Goal: Task Accomplishment & Management: Complete application form

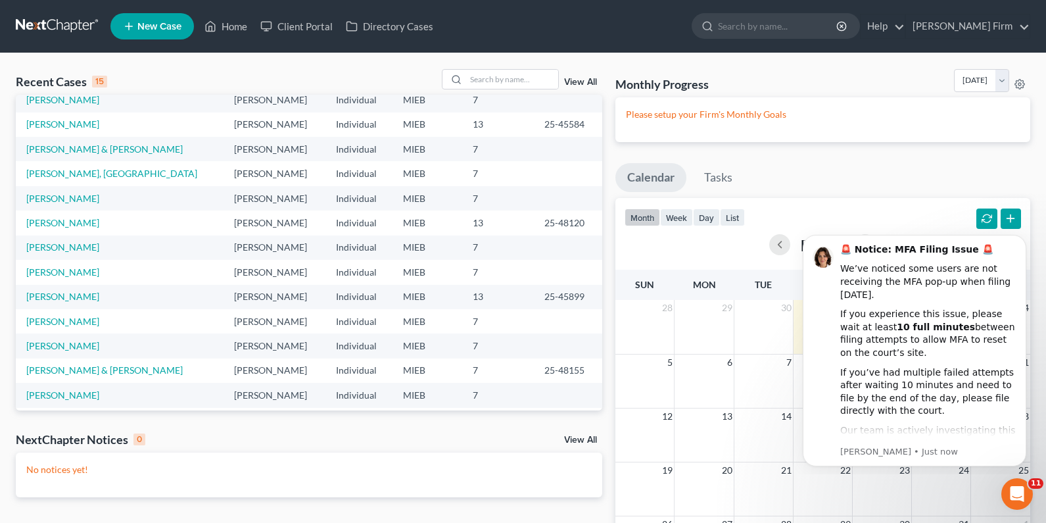
scroll to position [90, 0]
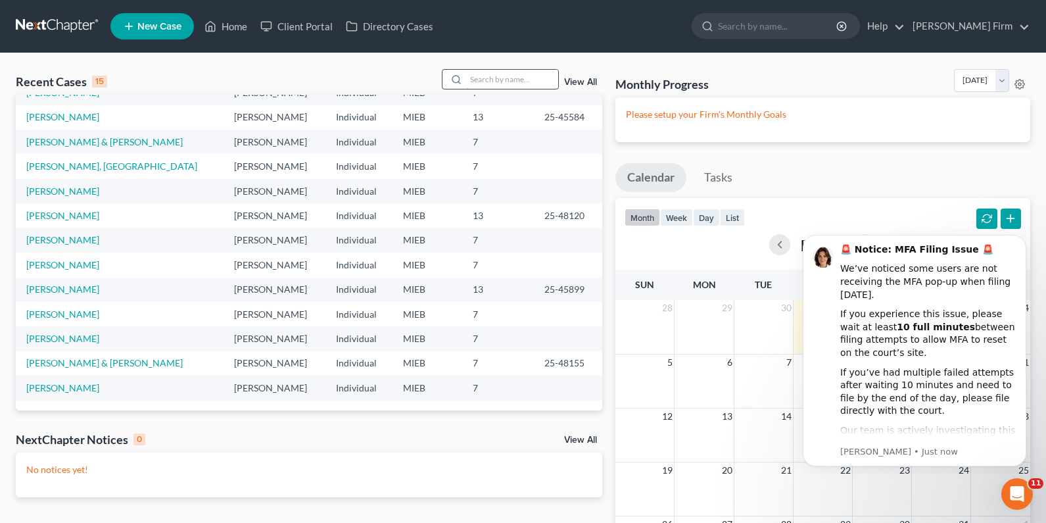
click at [496, 85] on input "search" at bounding box center [512, 79] width 92 height 19
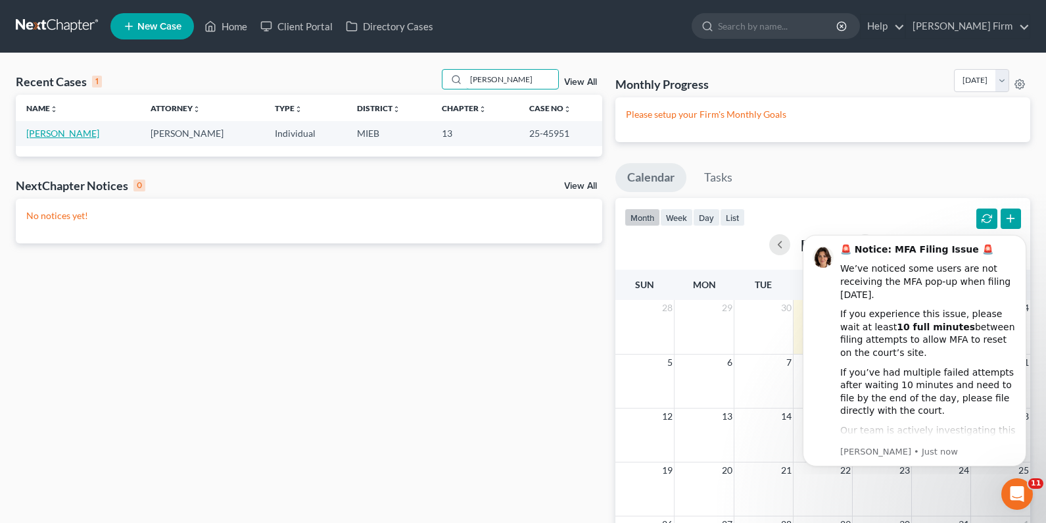
type input "[PERSON_NAME]"
click at [36, 132] on link "[PERSON_NAME]" at bounding box center [62, 133] width 73 height 11
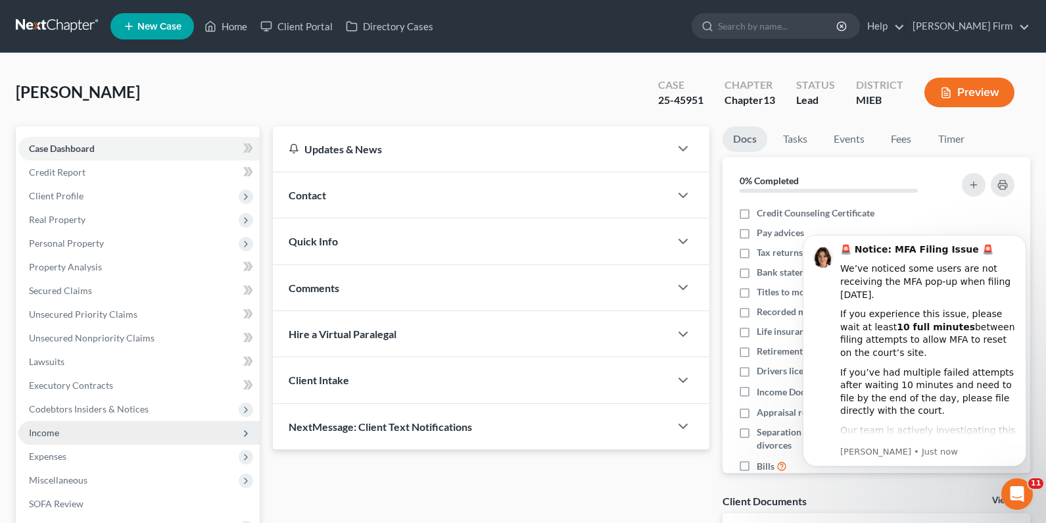
click at [83, 424] on span "Income" at bounding box center [138, 433] width 241 height 24
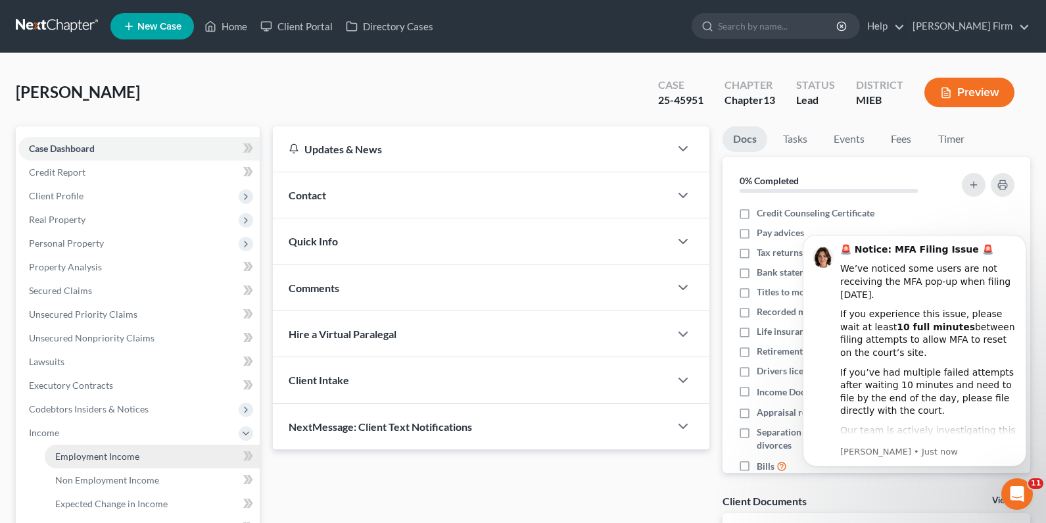
click at [85, 453] on span "Employment Income" at bounding box center [97, 455] width 84 height 11
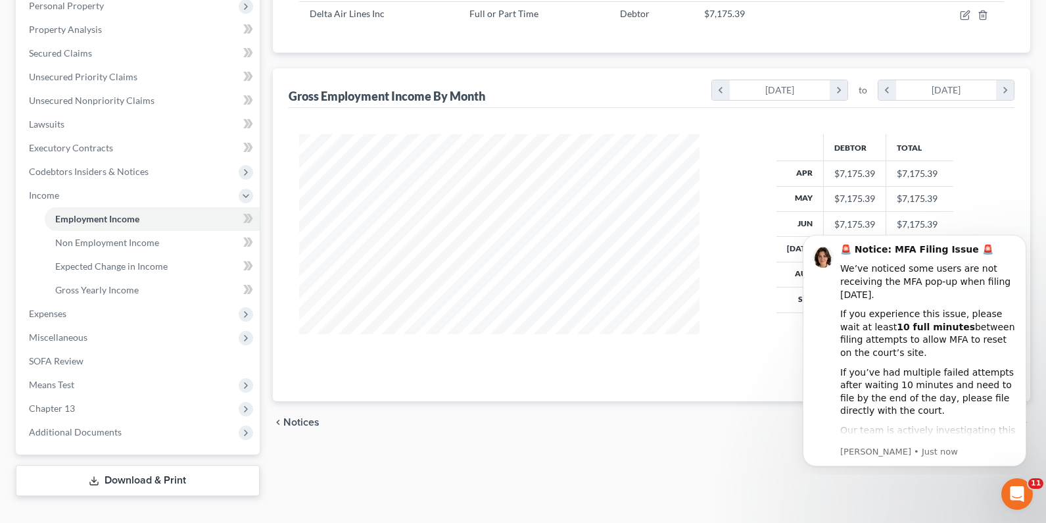
scroll to position [260, 0]
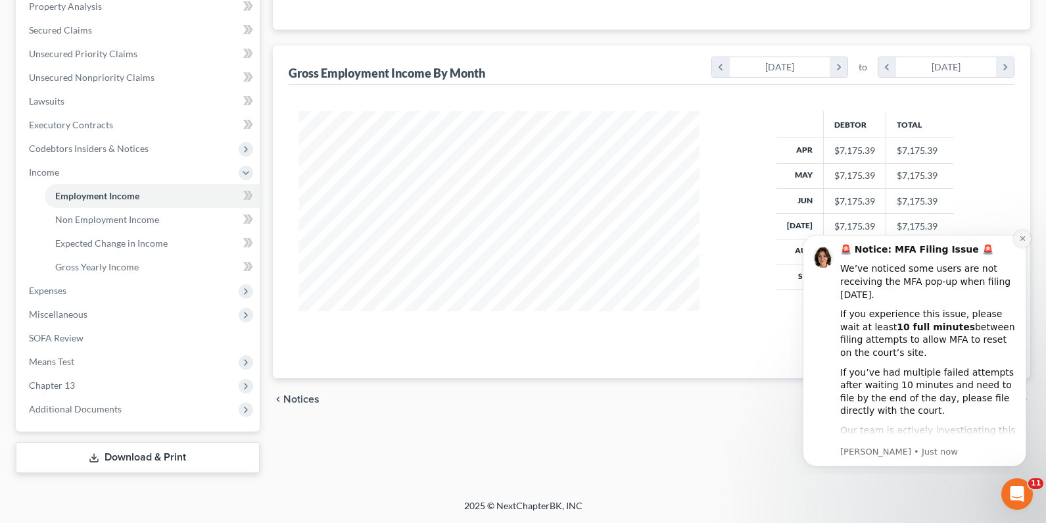
click at [1021, 238] on icon "Dismiss notification" at bounding box center [1021, 238] width 5 height 5
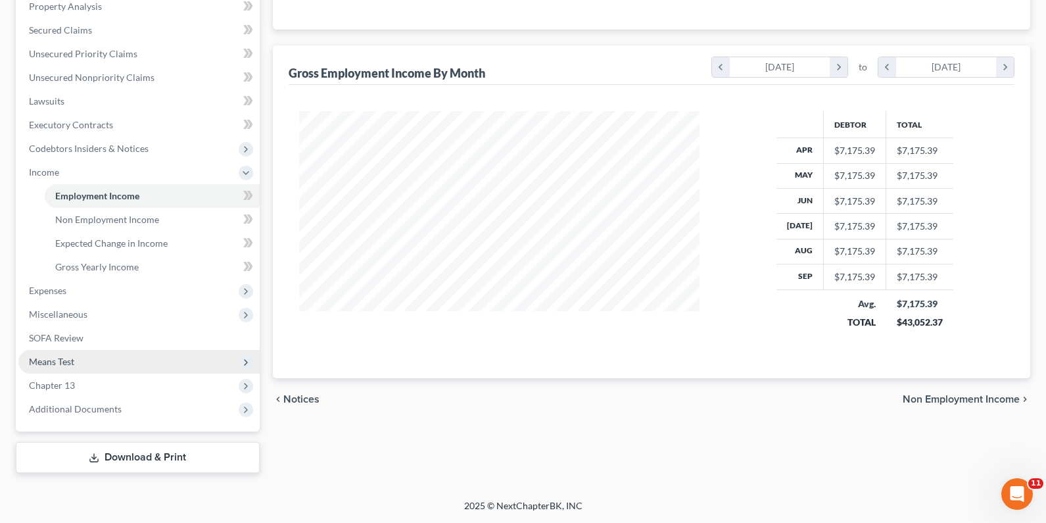
click at [91, 369] on span "Means Test" at bounding box center [138, 362] width 241 height 24
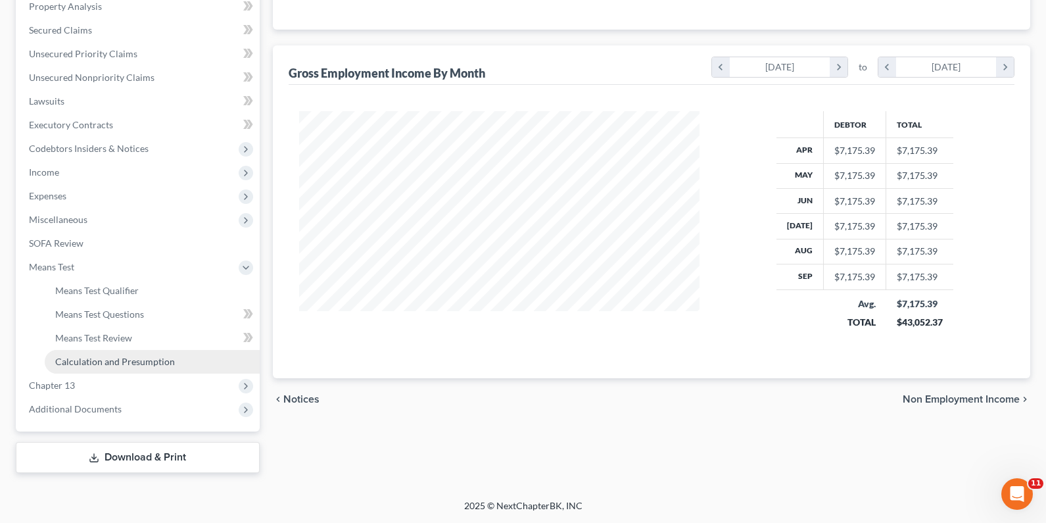
click at [98, 359] on span "Calculation and Presumption" at bounding box center [115, 361] width 120 height 11
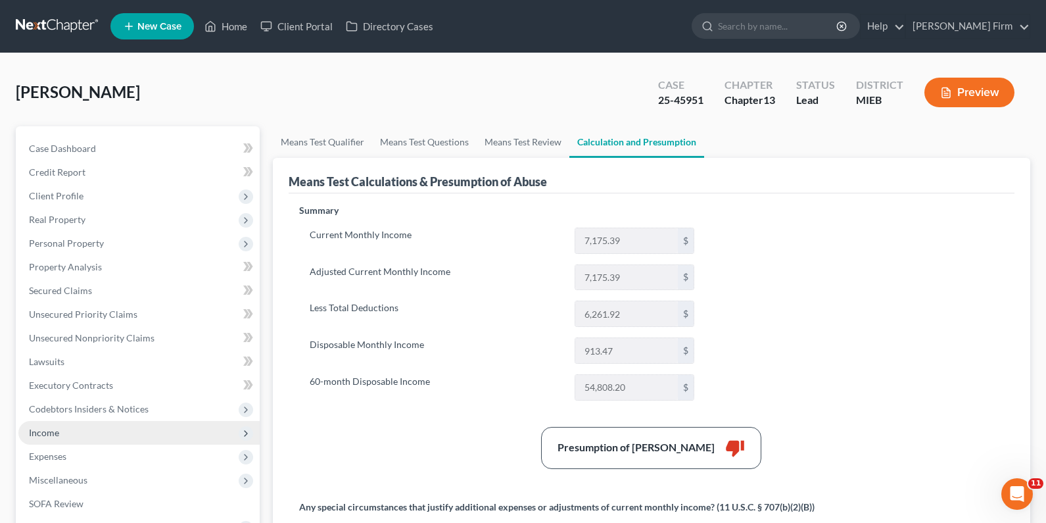
click at [57, 434] on span "Income" at bounding box center [44, 432] width 30 height 11
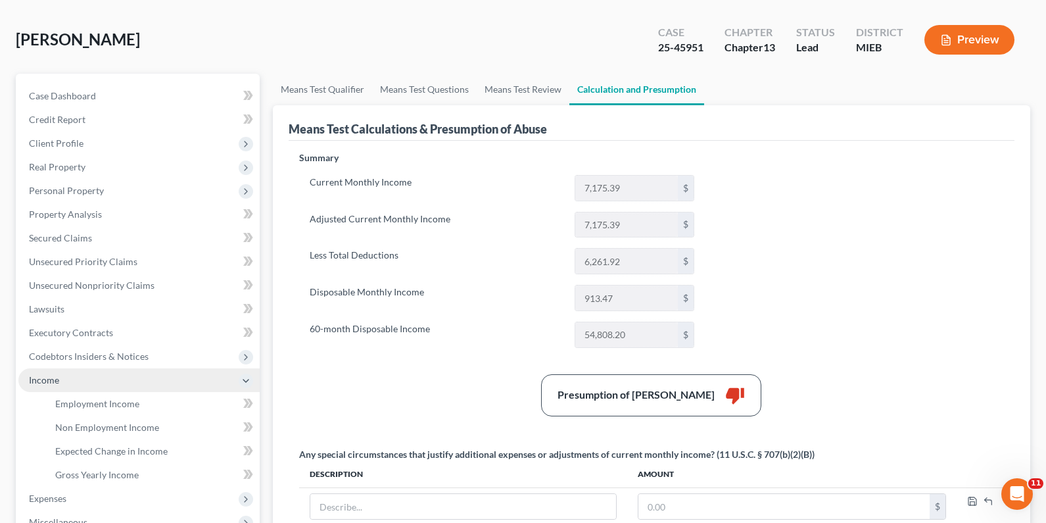
scroll to position [131, 0]
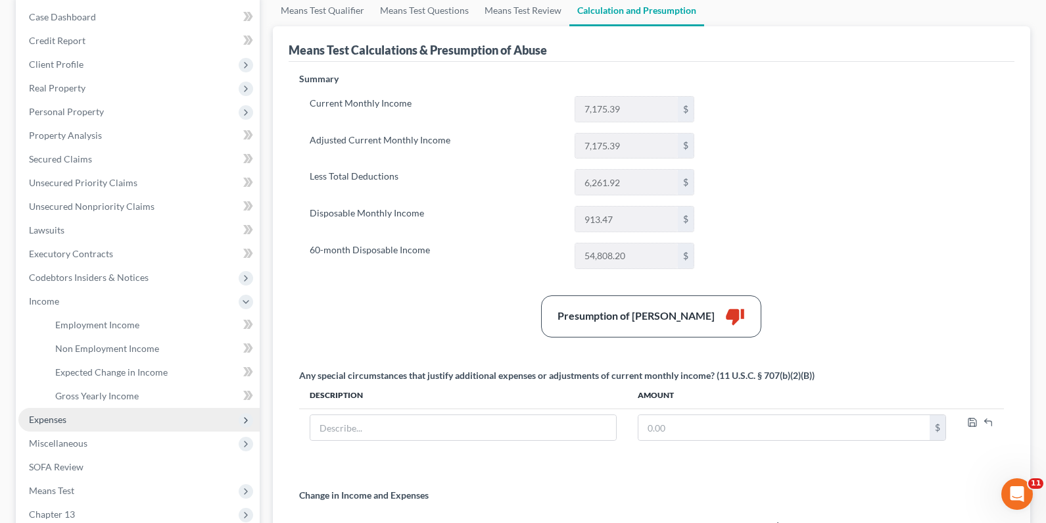
click at [45, 421] on span "Expenses" at bounding box center [47, 418] width 37 height 11
click at [106, 419] on link "Medical" at bounding box center [152, 420] width 215 height 24
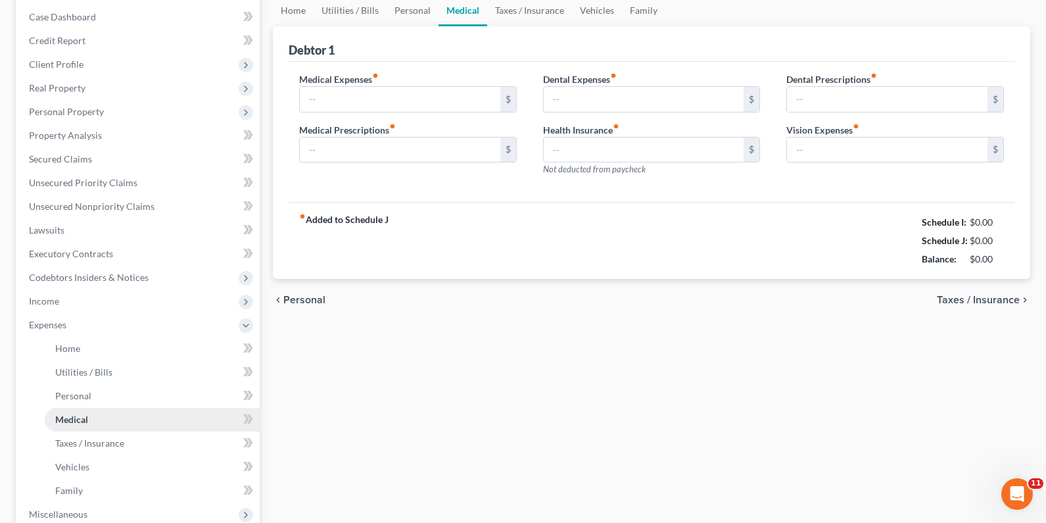
scroll to position [28, 0]
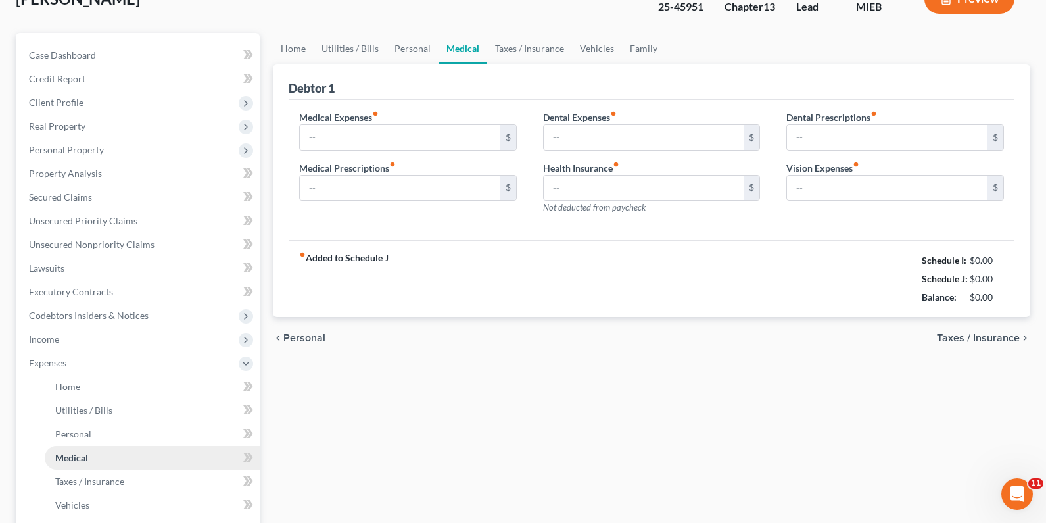
type input "75.00"
type input "0.00"
type input "20.00"
type input "0.00"
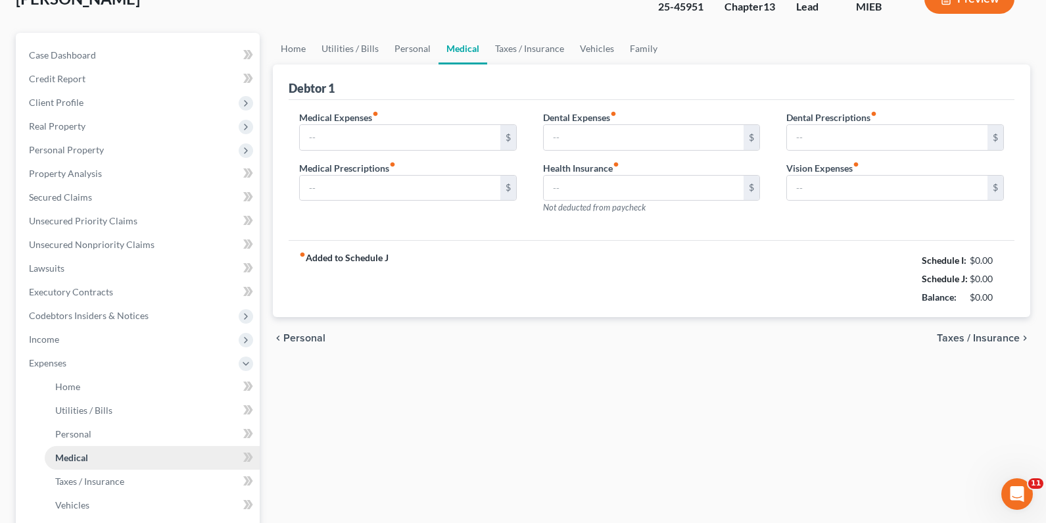
type input "0.00"
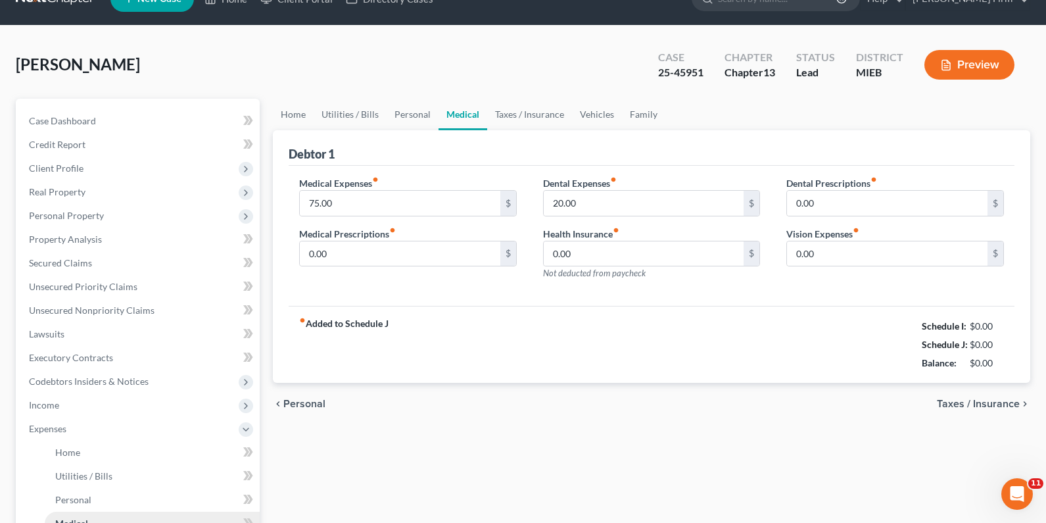
scroll to position [0, 0]
